Goal: Task Accomplishment & Management: Manage account settings

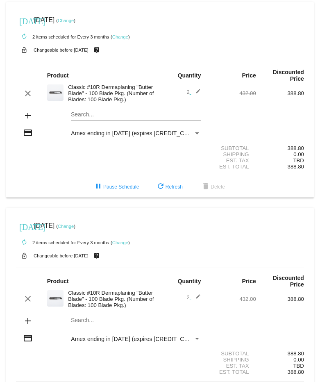
click at [74, 19] on link "Change" at bounding box center [66, 20] width 16 height 5
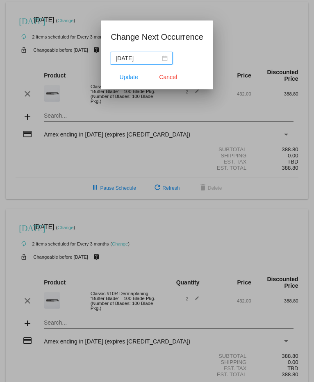
click at [167, 58] on div "[DATE]" at bounding box center [141, 58] width 52 height 9
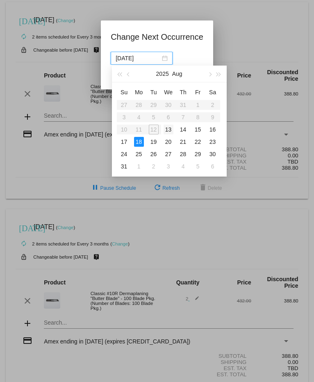
click at [170, 129] on div "13" at bounding box center [168, 129] width 10 height 10
type input "[DATE]"
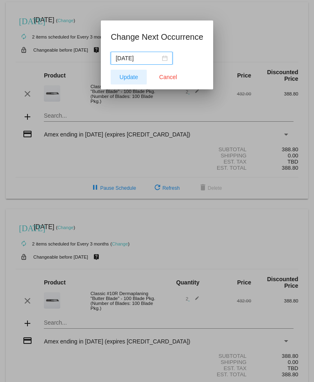
click at [125, 76] on span "Update" at bounding box center [129, 77] width 18 height 7
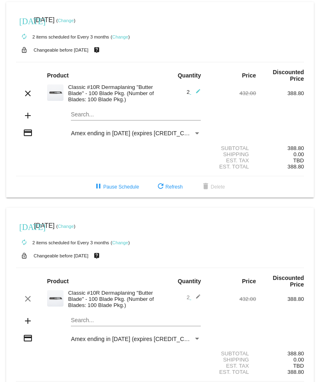
click at [74, 20] on link "Change" at bounding box center [66, 20] width 16 height 5
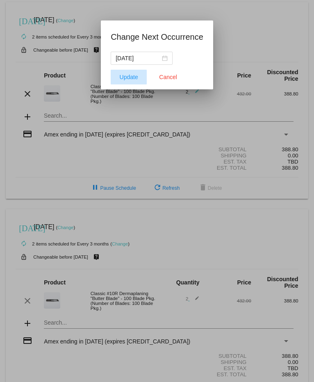
click at [130, 75] on span "Update" at bounding box center [129, 77] width 18 height 7
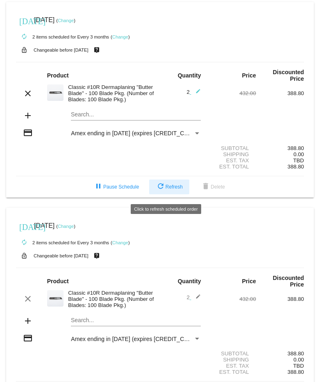
click at [165, 188] on button "refresh Refresh" at bounding box center [169, 186] width 40 height 15
click at [74, 21] on link "Change" at bounding box center [66, 20] width 16 height 5
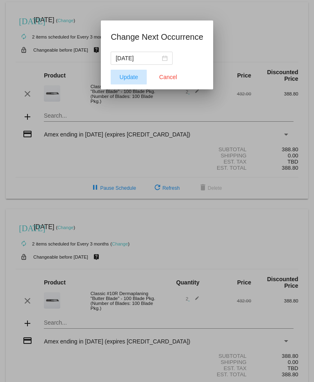
click at [127, 74] on span "Update" at bounding box center [129, 77] width 18 height 7
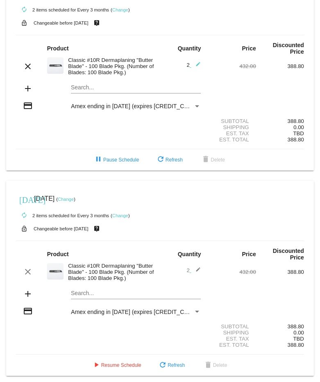
scroll to position [39, 0]
